Goal: Check status: Check status

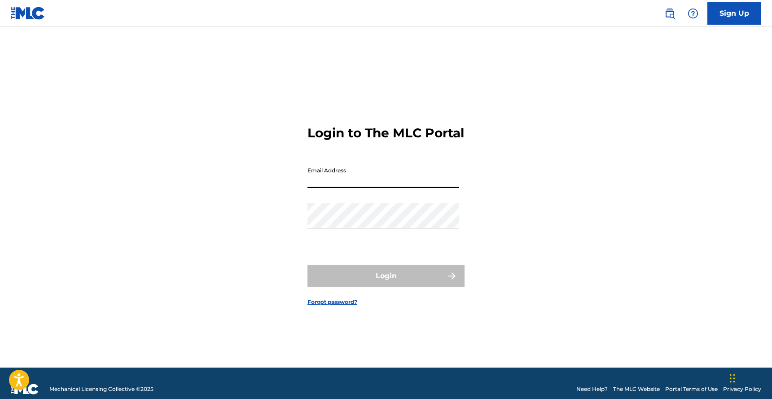
type input "[EMAIL_ADDRESS][DOMAIN_NAME]"
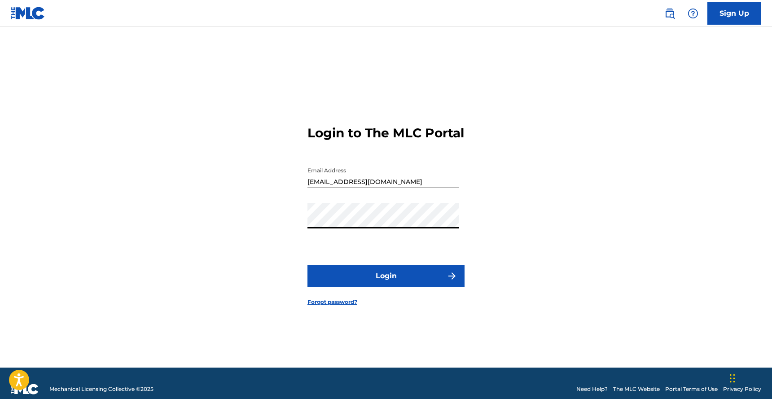
click at [362, 287] on button "Login" at bounding box center [386, 276] width 157 height 22
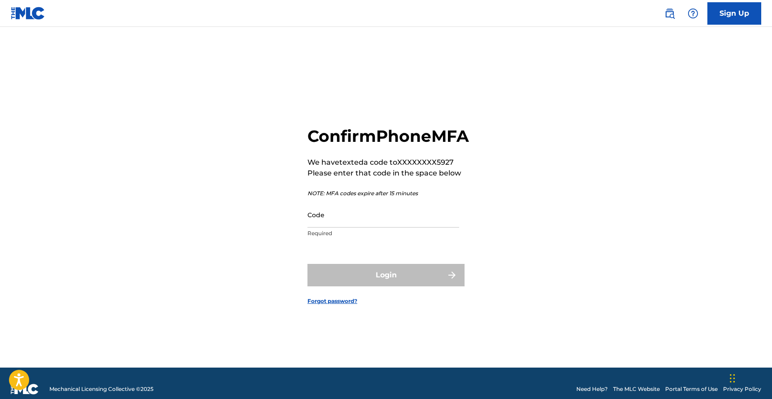
click at [344, 225] on input "Code" at bounding box center [384, 215] width 152 height 26
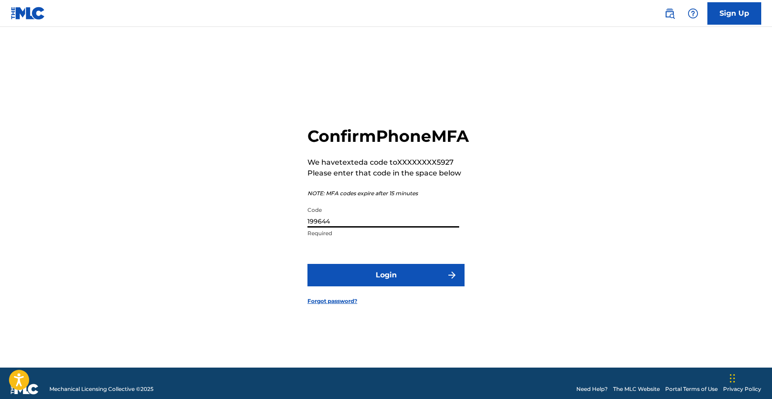
type input "199644"
click at [371, 287] on button "Login" at bounding box center [386, 275] width 157 height 22
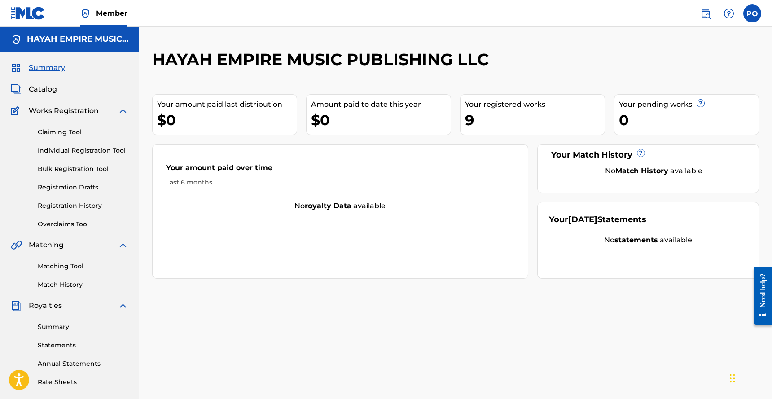
click at [73, 208] on link "Registration History" at bounding box center [83, 205] width 91 height 9
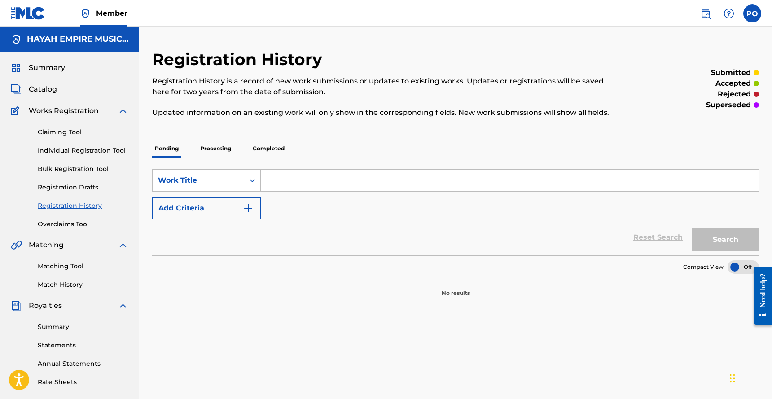
click at [276, 143] on p "Completed" at bounding box center [268, 148] width 37 height 19
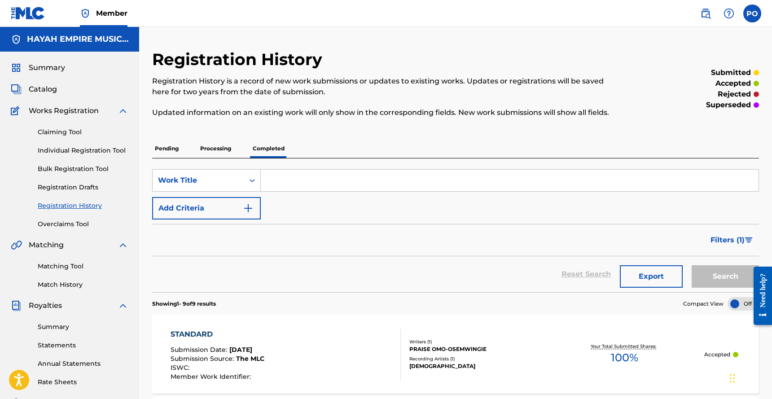
click at [48, 91] on span "Catalog" at bounding box center [43, 89] width 28 height 11
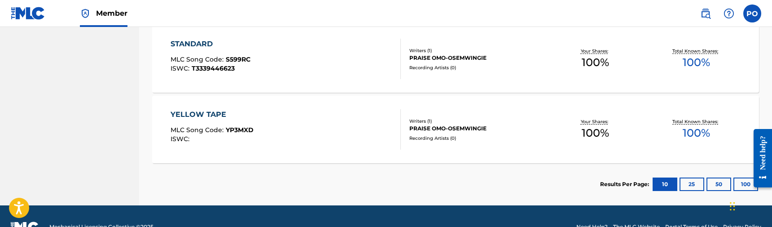
scroll to position [727, 0]
